Goal: Transaction & Acquisition: Purchase product/service

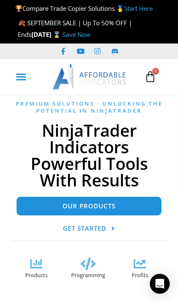
click at [28, 73] on div "Menu Toggle" at bounding box center [21, 77] width 16 height 16
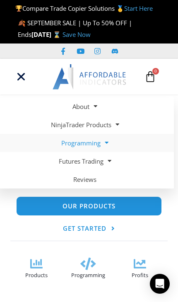
click at [104, 143] on span at bounding box center [105, 143] width 8 height 15
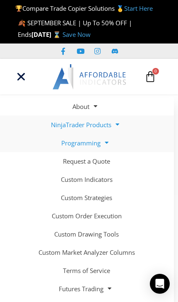
click at [114, 123] on span at bounding box center [116, 124] width 8 height 15
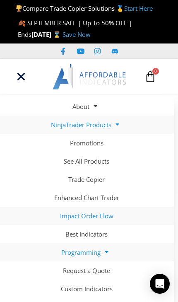
click at [100, 214] on link "Impact Order Flow" at bounding box center [85, 216] width 178 height 18
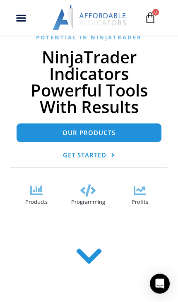
scroll to position [75, 0]
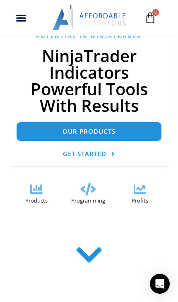
click at [34, 201] on span "Products" at bounding box center [36, 200] width 22 height 7
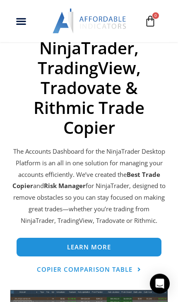
scroll to position [350, 0]
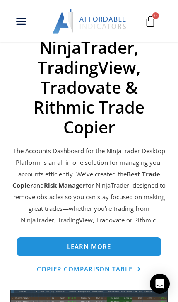
click at [139, 244] on link "Learn more" at bounding box center [89, 247] width 145 height 19
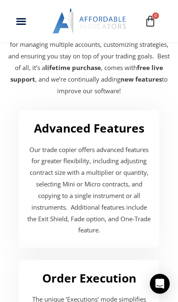
scroll to position [2426, 0]
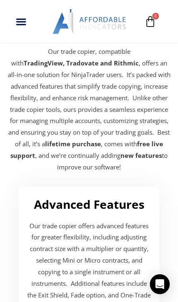
scroll to position [2333, 0]
click at [32, 280] on div "Advanced Features Our trade copier offers advanced features for greater flexibi…" at bounding box center [88, 255] width 153 height 150
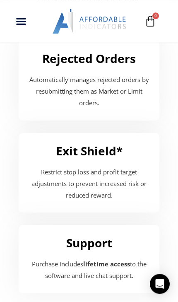
scroll to position [1985, 0]
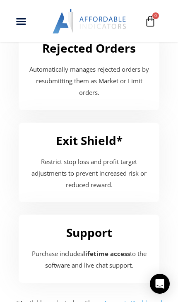
click at [155, 215] on div "Support Purchase includes lifetime access to the software and live chat support." at bounding box center [89, 249] width 141 height 68
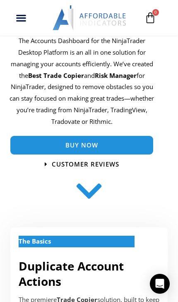
scroll to position [0, 0]
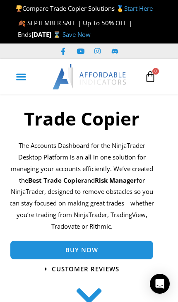
click at [27, 74] on div "Menu Toggle" at bounding box center [21, 77] width 16 height 16
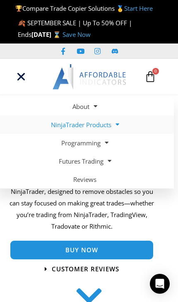
click at [121, 126] on link "NinjaTrader Products" at bounding box center [85, 125] width 178 height 18
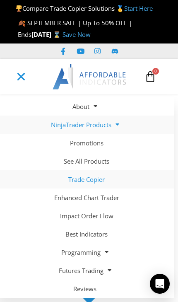
click at [22, 77] on icon "Menu Toggle" at bounding box center [21, 76] width 11 height 11
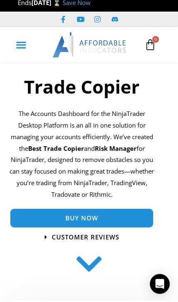
scroll to position [32, 0]
click at [148, 213] on link "Buy Now" at bounding box center [81, 218] width 143 height 19
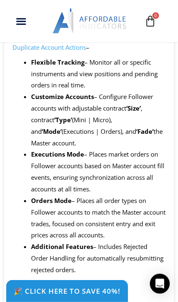
scroll to position [1166, 0]
